Goal: Check status: Check status

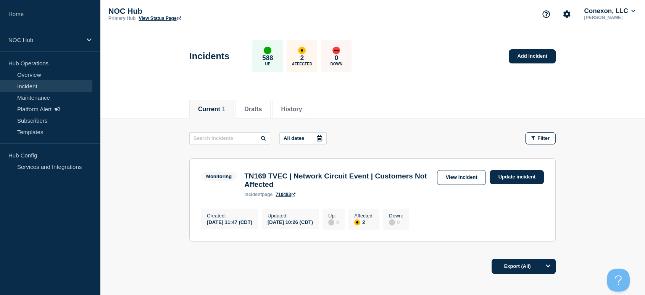
click at [459, 185] on div "Monitoring TN169 TVEC | Network Circuit Event | Customers Not Affected incident…" at bounding box center [372, 183] width 343 height 27
click at [455, 179] on link "View incident" at bounding box center [461, 177] width 49 height 15
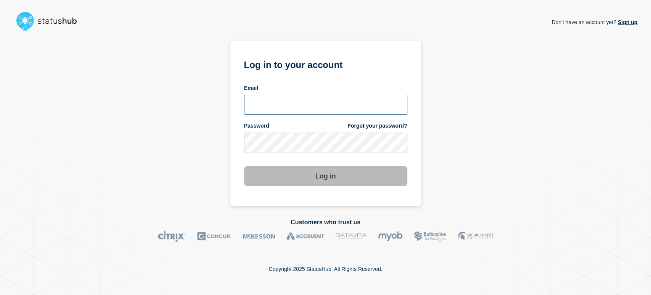
click at [305, 106] on input "email input" at bounding box center [325, 105] width 163 height 20
type input "[PERSON_NAME][EMAIL_ADDRESS][PERSON_NAME][DOMAIN_NAME]"
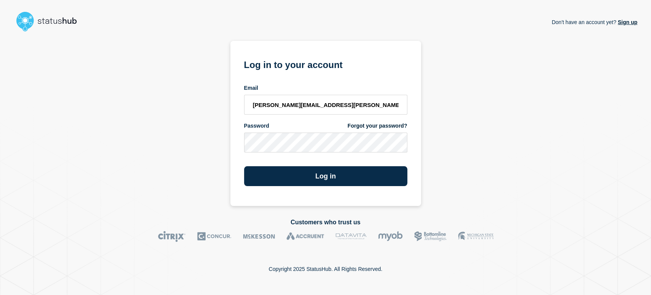
click at [244, 166] on button "Log in" at bounding box center [325, 176] width 163 height 20
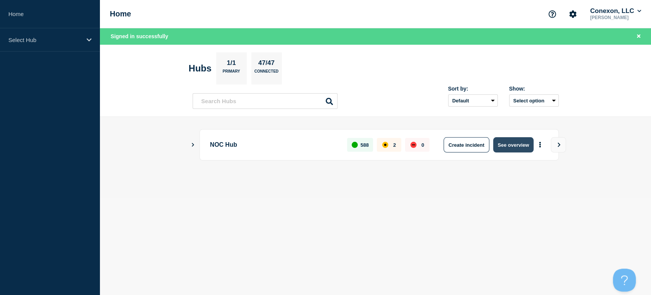
click at [521, 141] on button "See overview" at bounding box center [513, 144] width 40 height 15
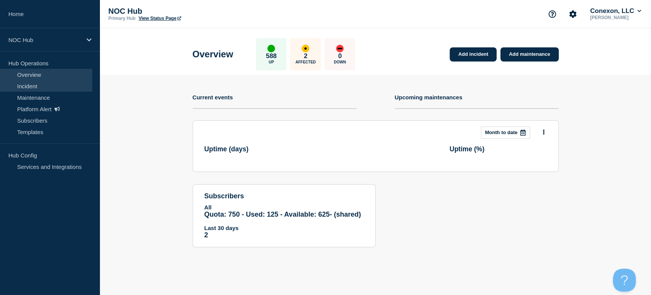
click at [34, 85] on link "Incident" at bounding box center [46, 85] width 92 height 11
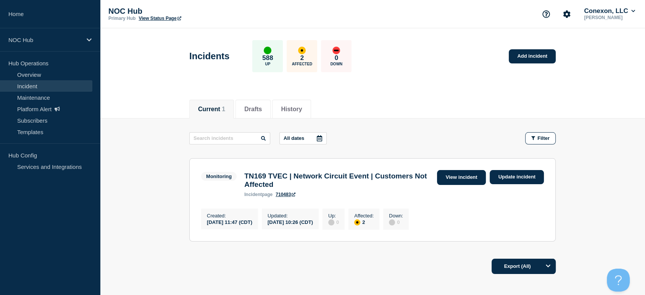
click at [441, 176] on link "View incident" at bounding box center [461, 177] width 49 height 15
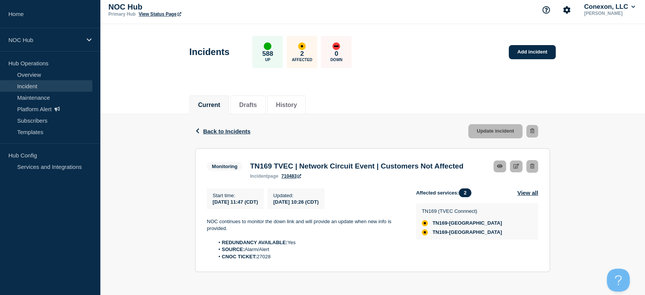
scroll to position [18, 0]
